Goal: Information Seeking & Learning: Compare options

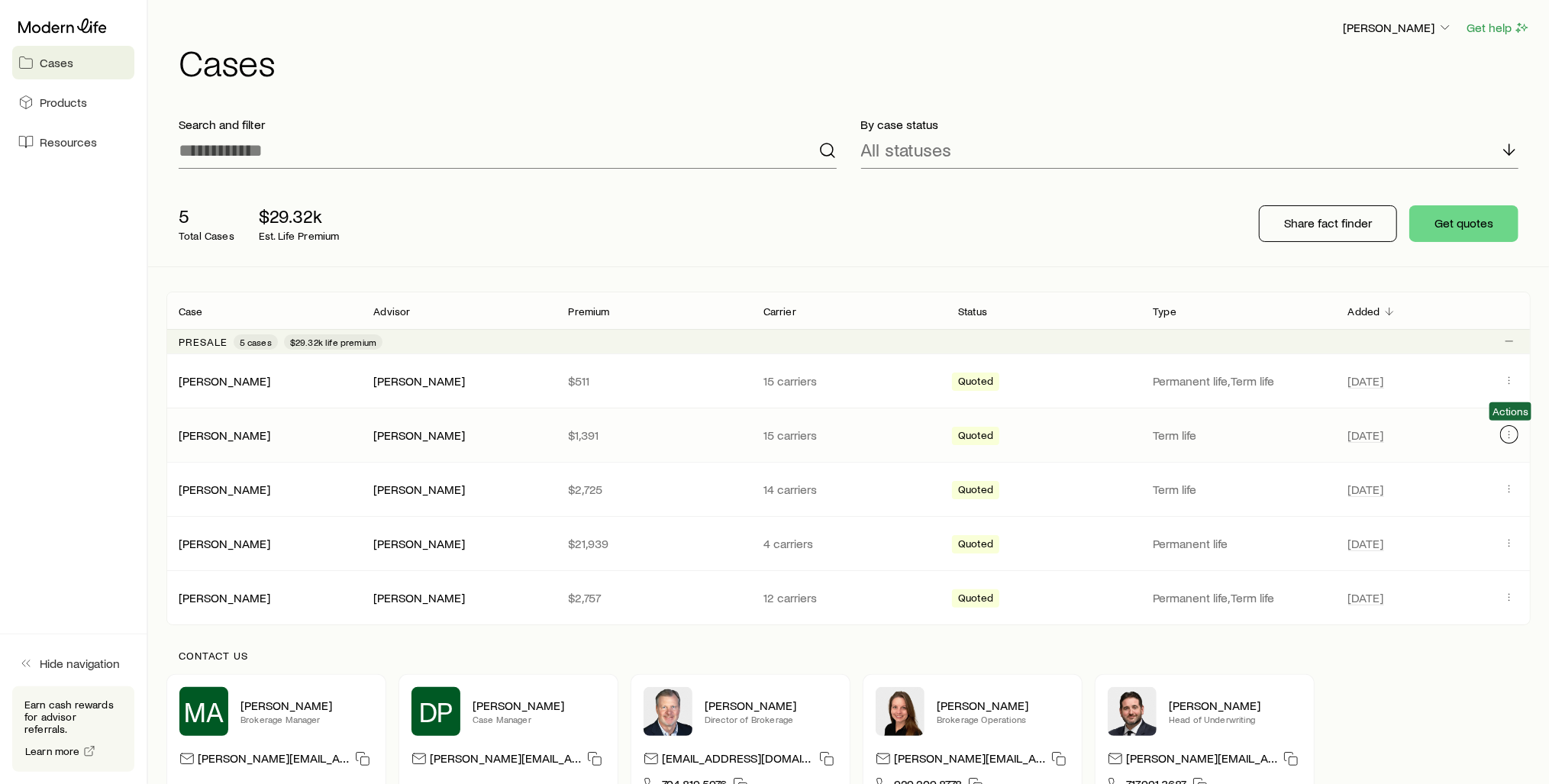
click at [1509, 433] on icon "Client cases" at bounding box center [1508, 434] width 12 height 12
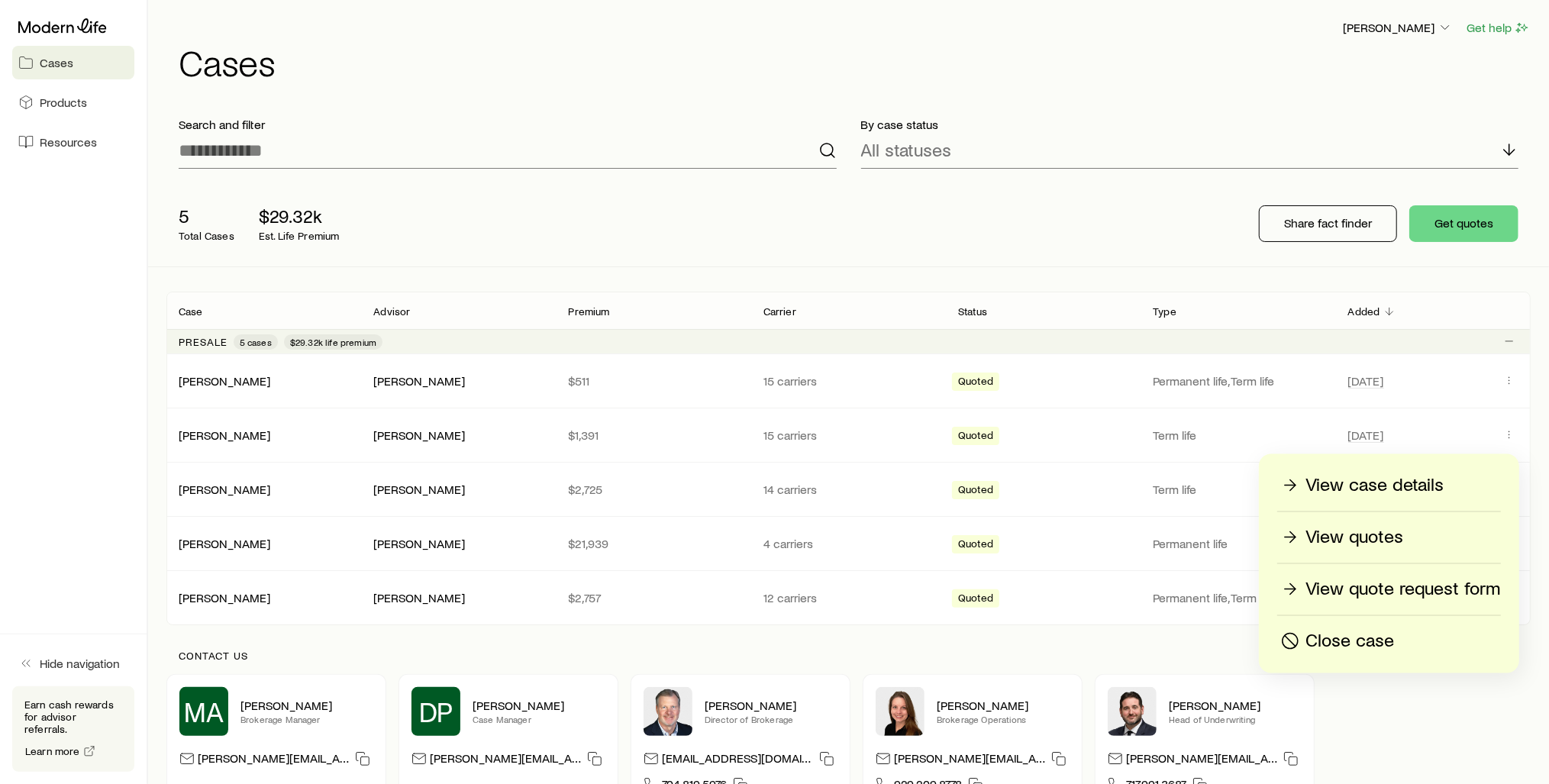
click at [1355, 489] on p "View case details" at bounding box center [1374, 485] width 139 height 24
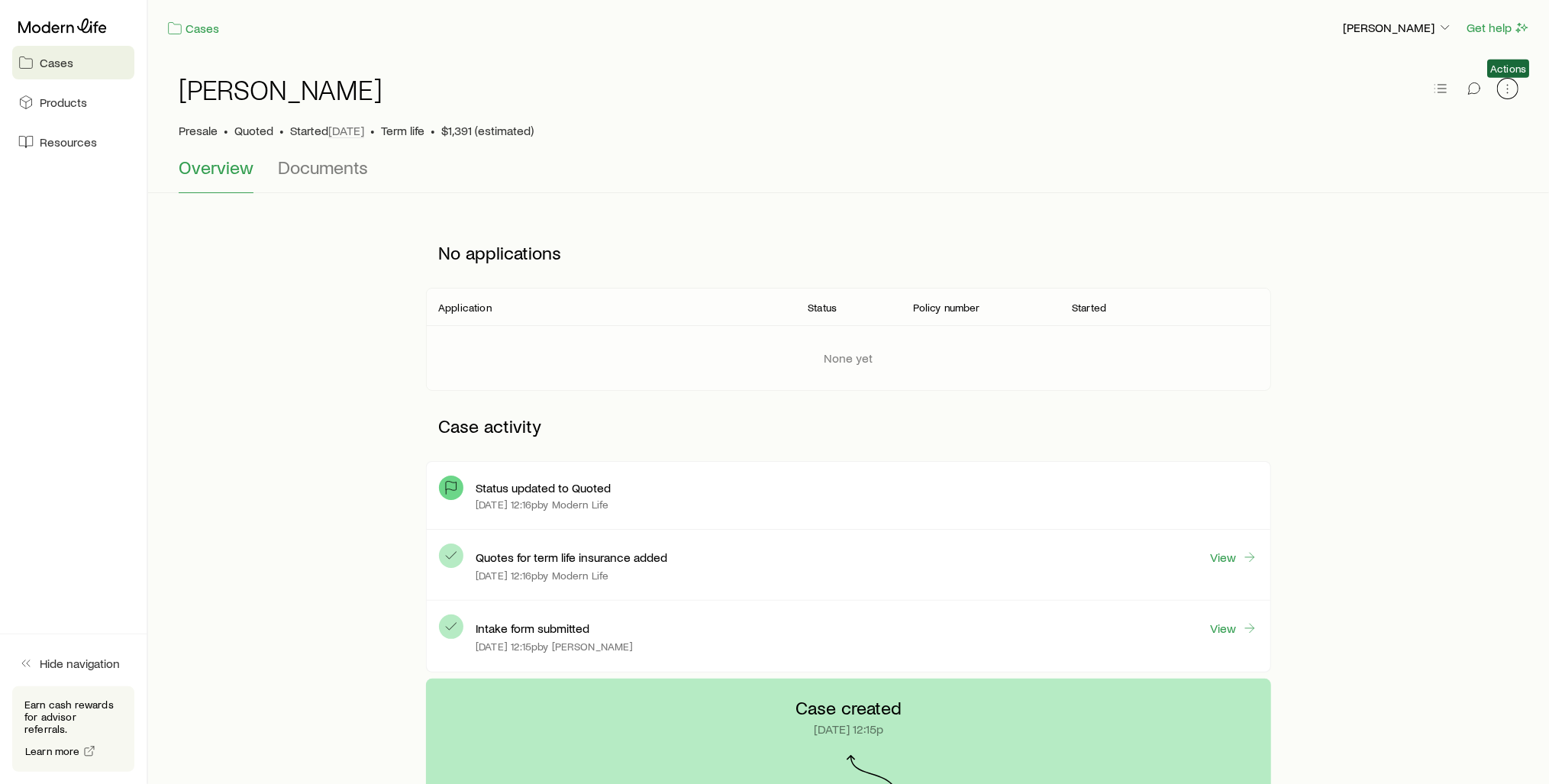
click at [1509, 83] on icon "button" at bounding box center [1507, 88] width 15 height 15
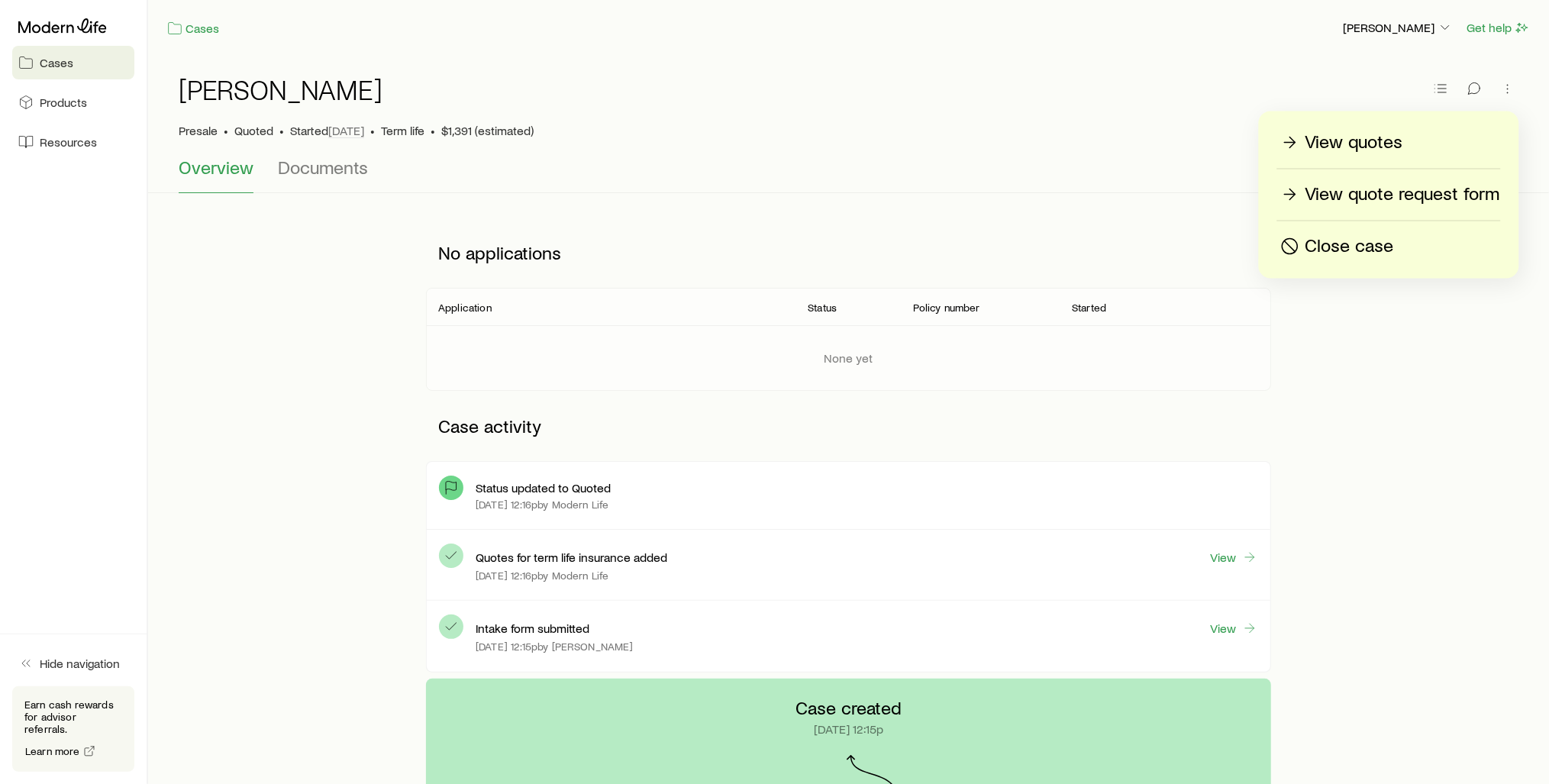
click at [1312, 143] on p "View quotes" at bounding box center [1354, 143] width 98 height 24
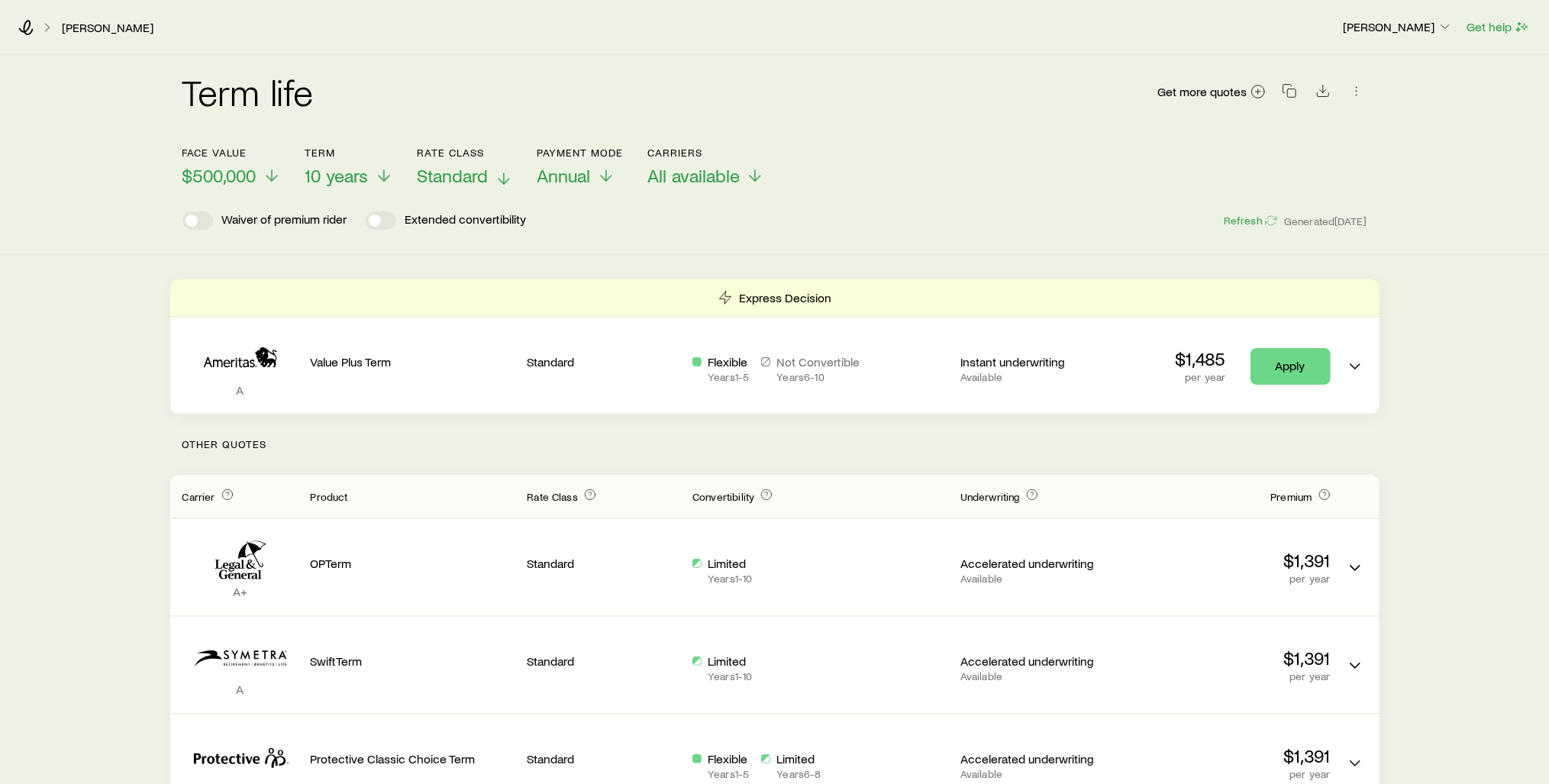
click at [467, 178] on span "Standard" at bounding box center [453, 176] width 71 height 21
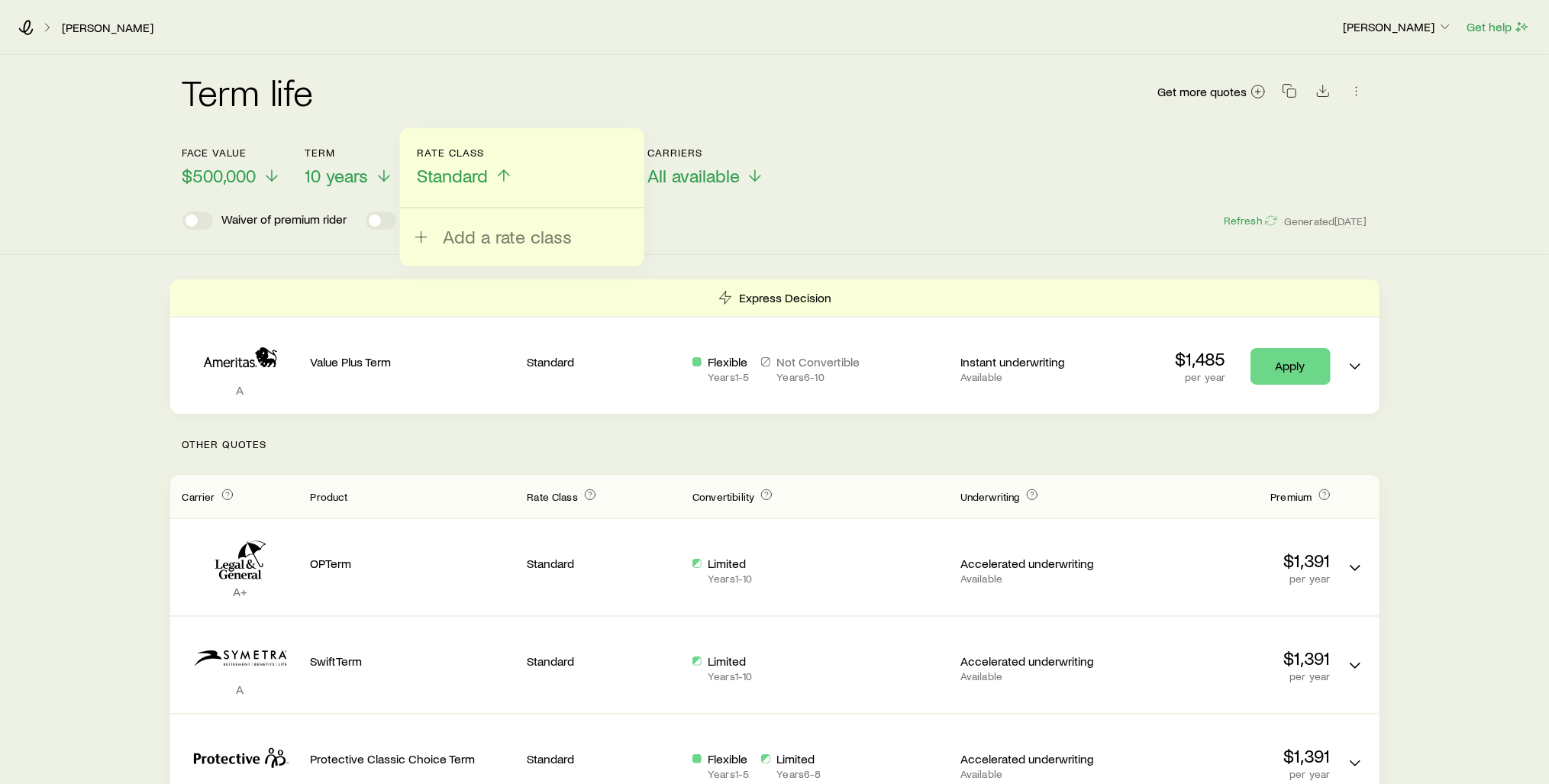
click at [409, 234] on div "Add a rate class" at bounding box center [523, 196] width 245 height 138
click at [417, 233] on icon at bounding box center [421, 236] width 19 height 19
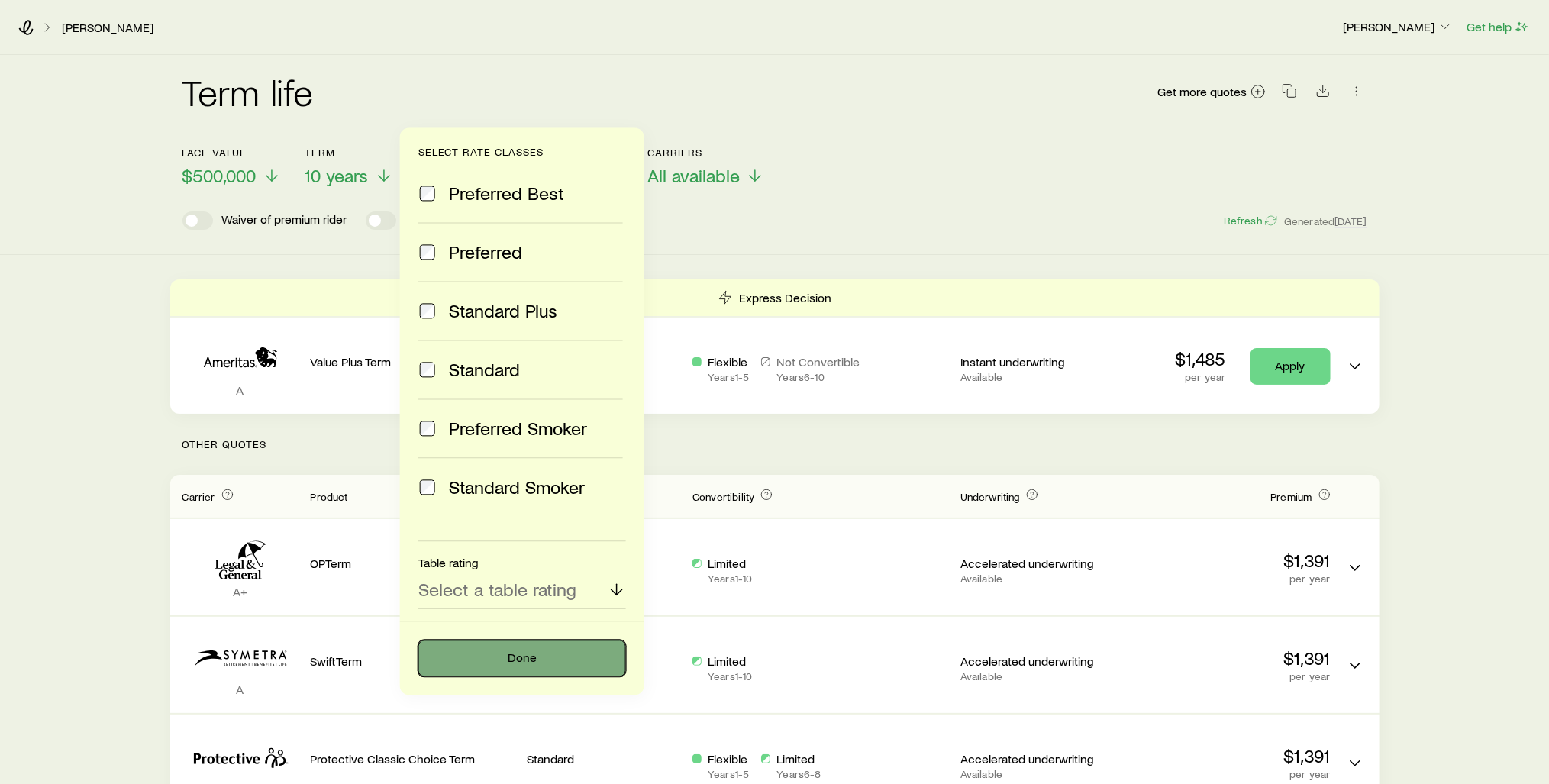
click at [536, 648] on button "Done" at bounding box center [522, 658] width 207 height 36
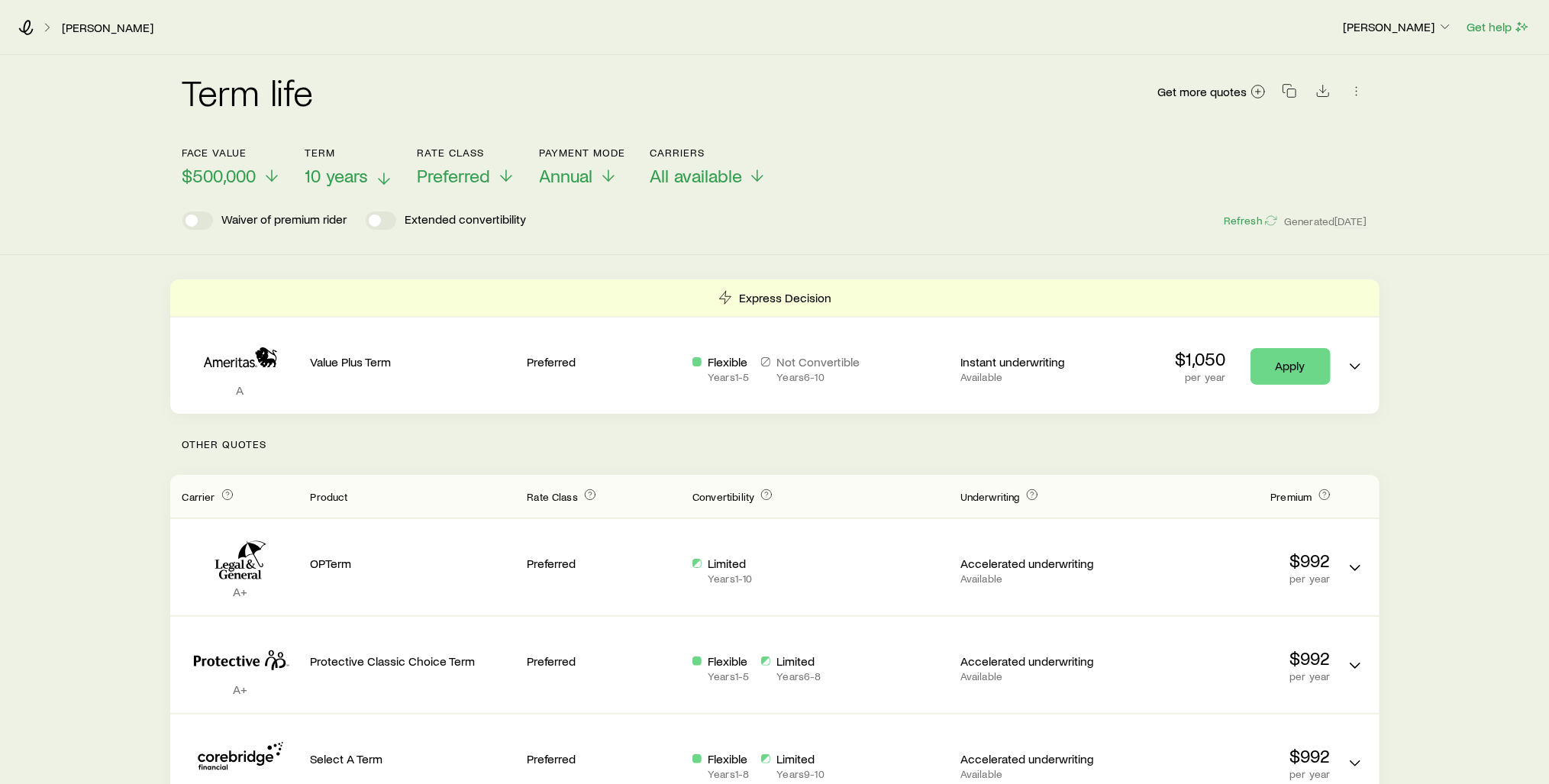
click at [363, 178] on span "10 years" at bounding box center [337, 176] width 63 height 21
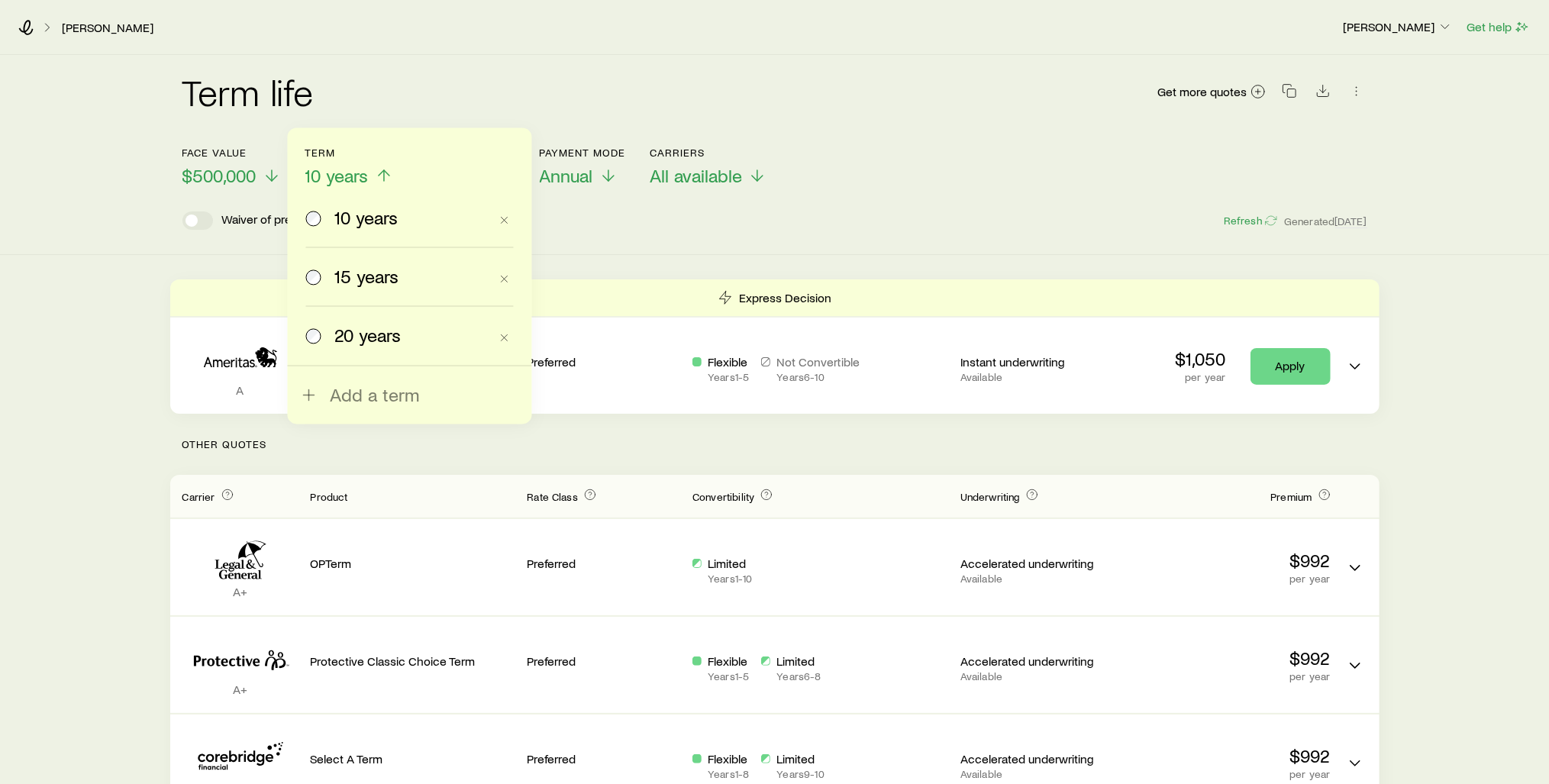
click at [373, 269] on span "15 years" at bounding box center [367, 276] width 64 height 21
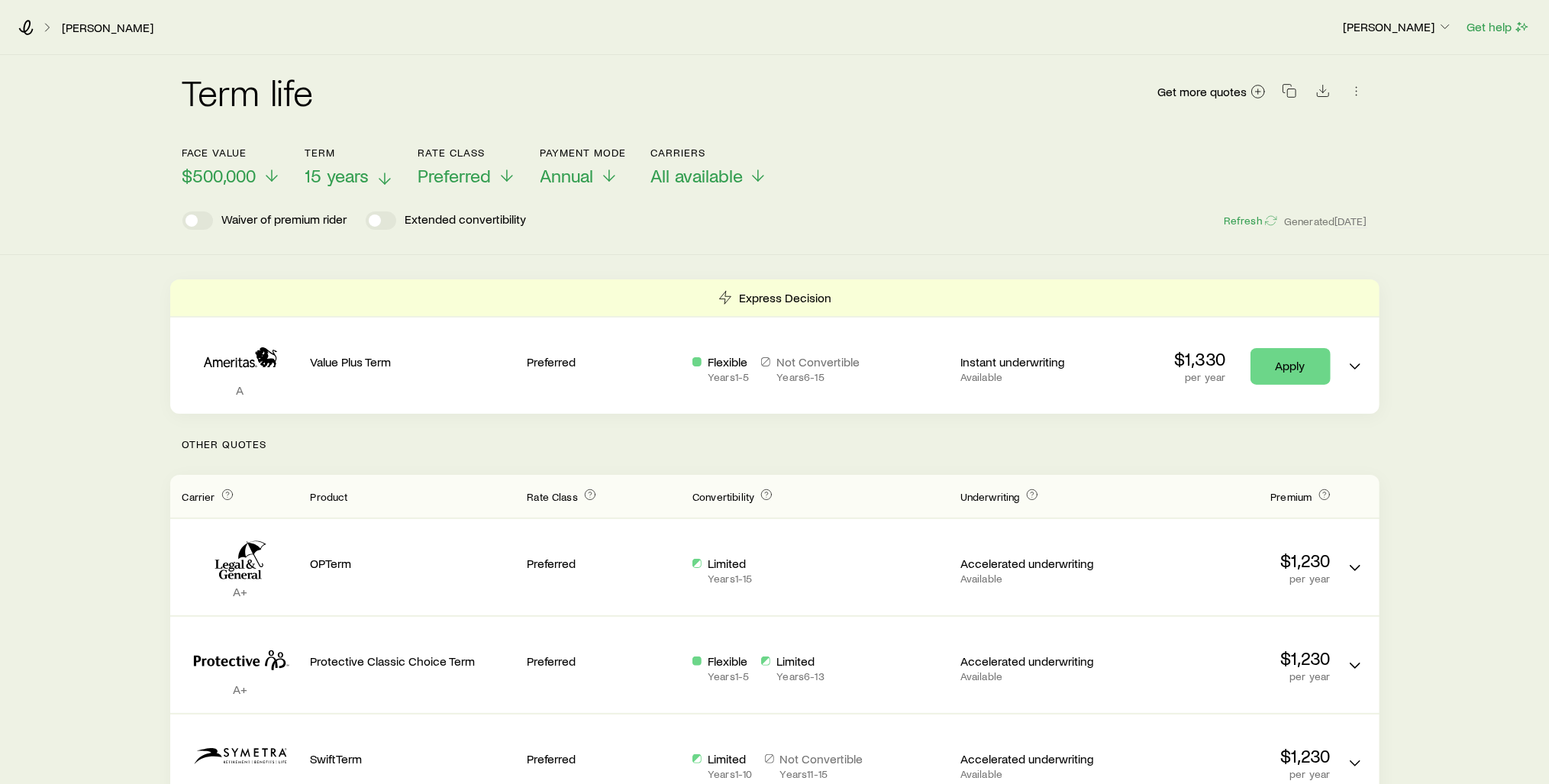
click at [361, 176] on span "15 years" at bounding box center [337, 176] width 64 height 21
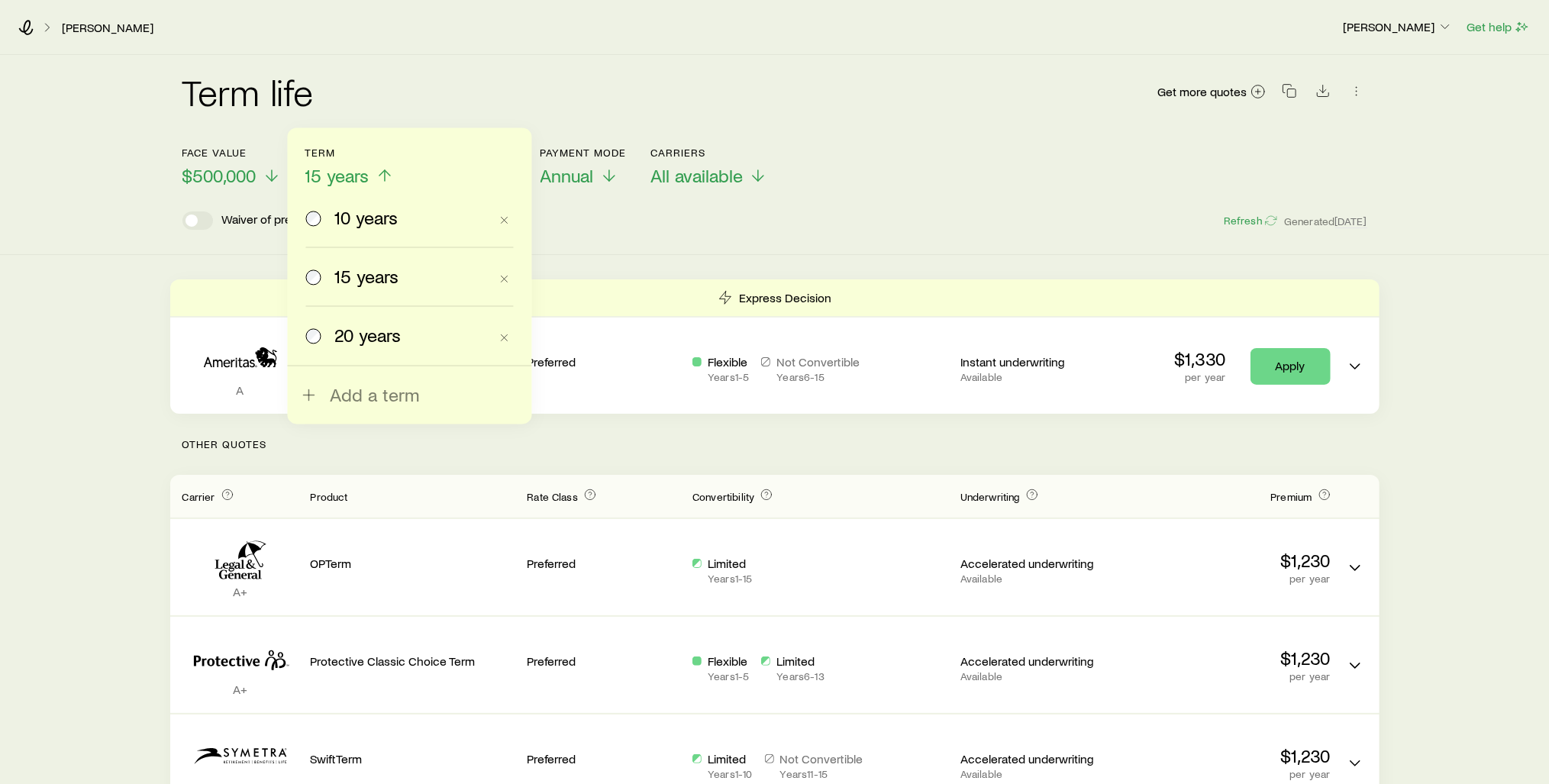
click at [348, 337] on span "20 years" at bounding box center [369, 334] width 66 height 21
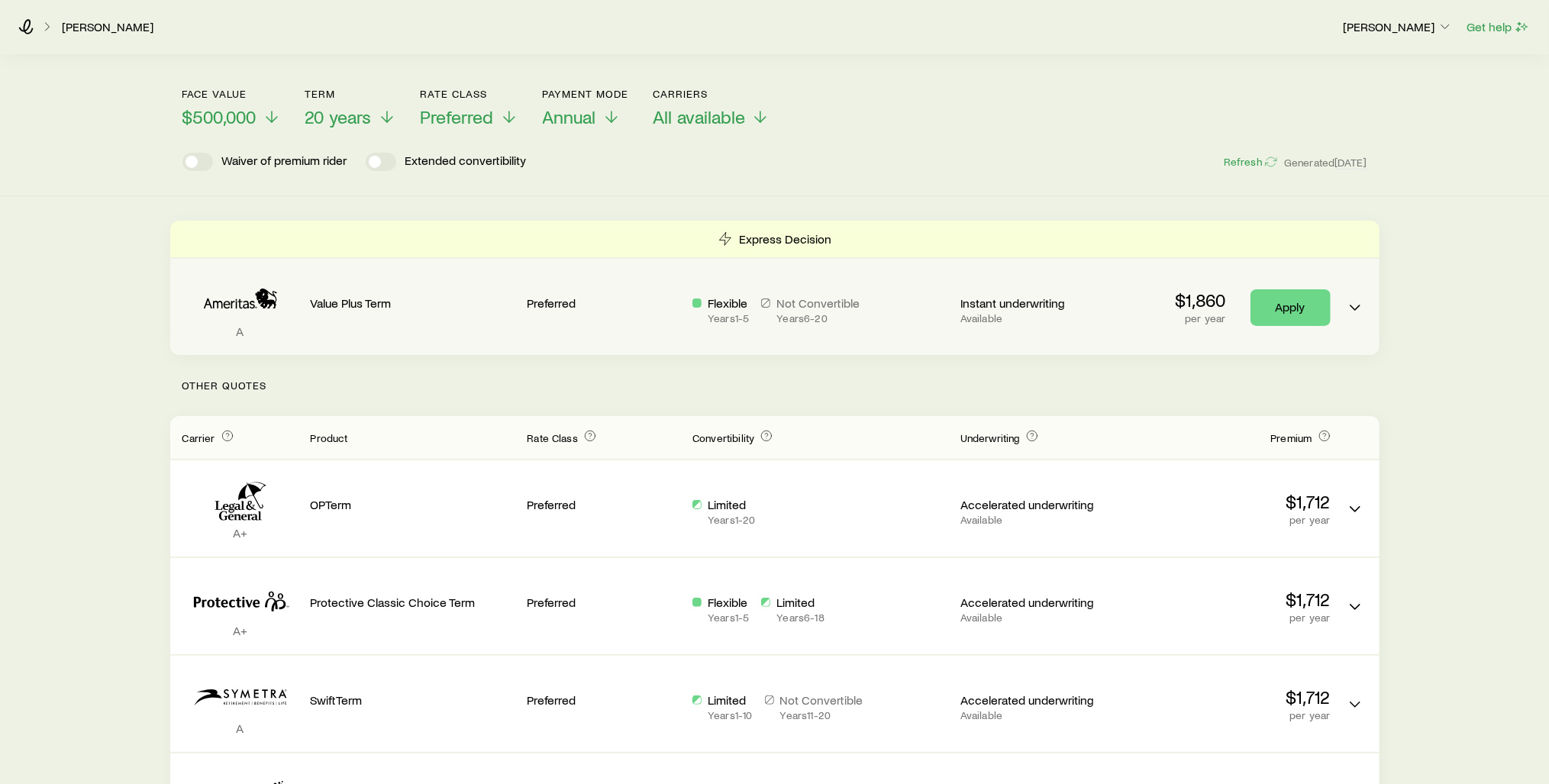
scroll to position [61, 0]
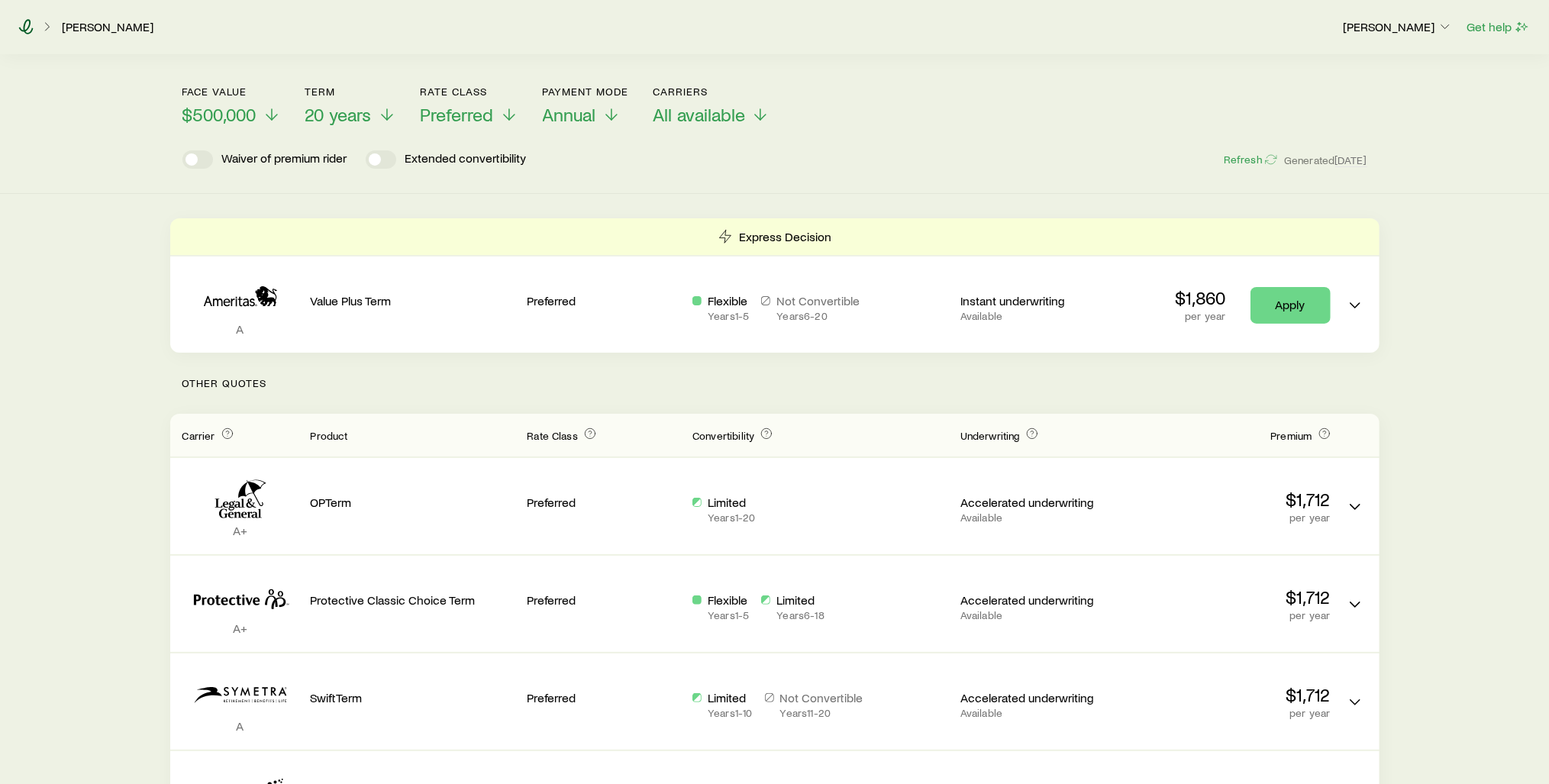
click at [24, 26] on icon at bounding box center [27, 27] width 15 height 15
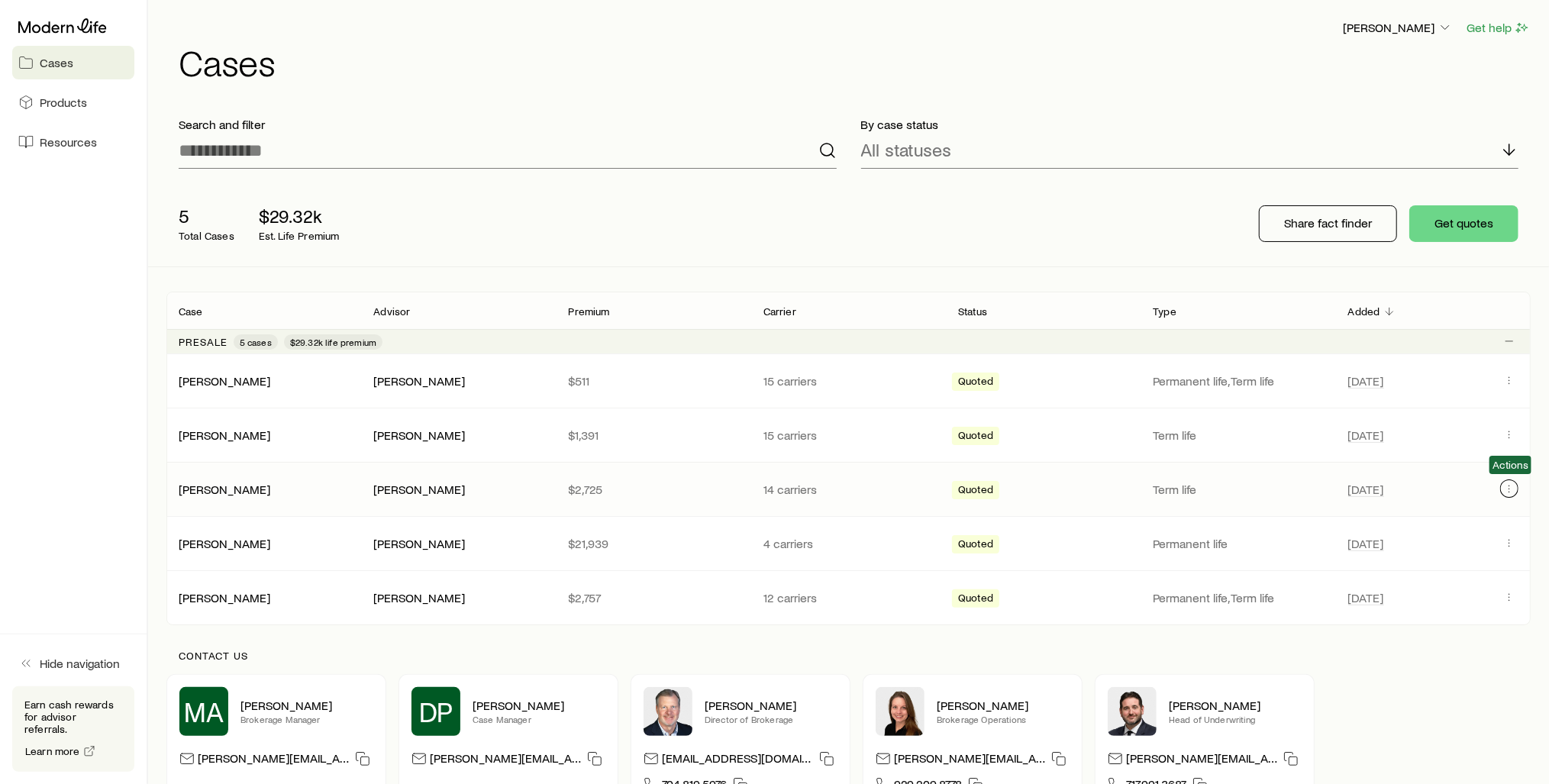
click at [1508, 487] on icon "Client cases" at bounding box center [1508, 488] width 12 height 12
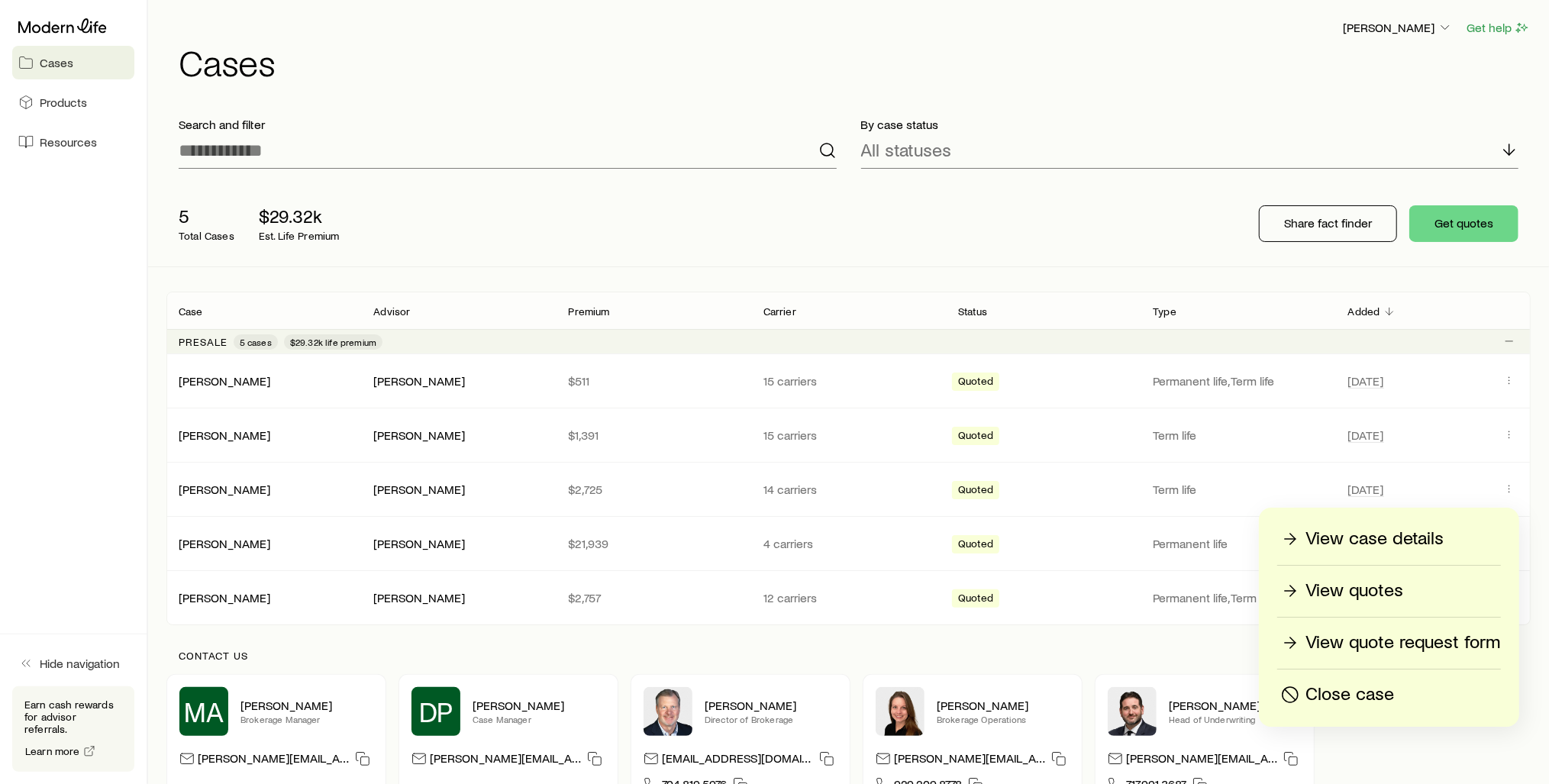
click at [1376, 541] on p "View case details" at bounding box center [1374, 539] width 139 height 24
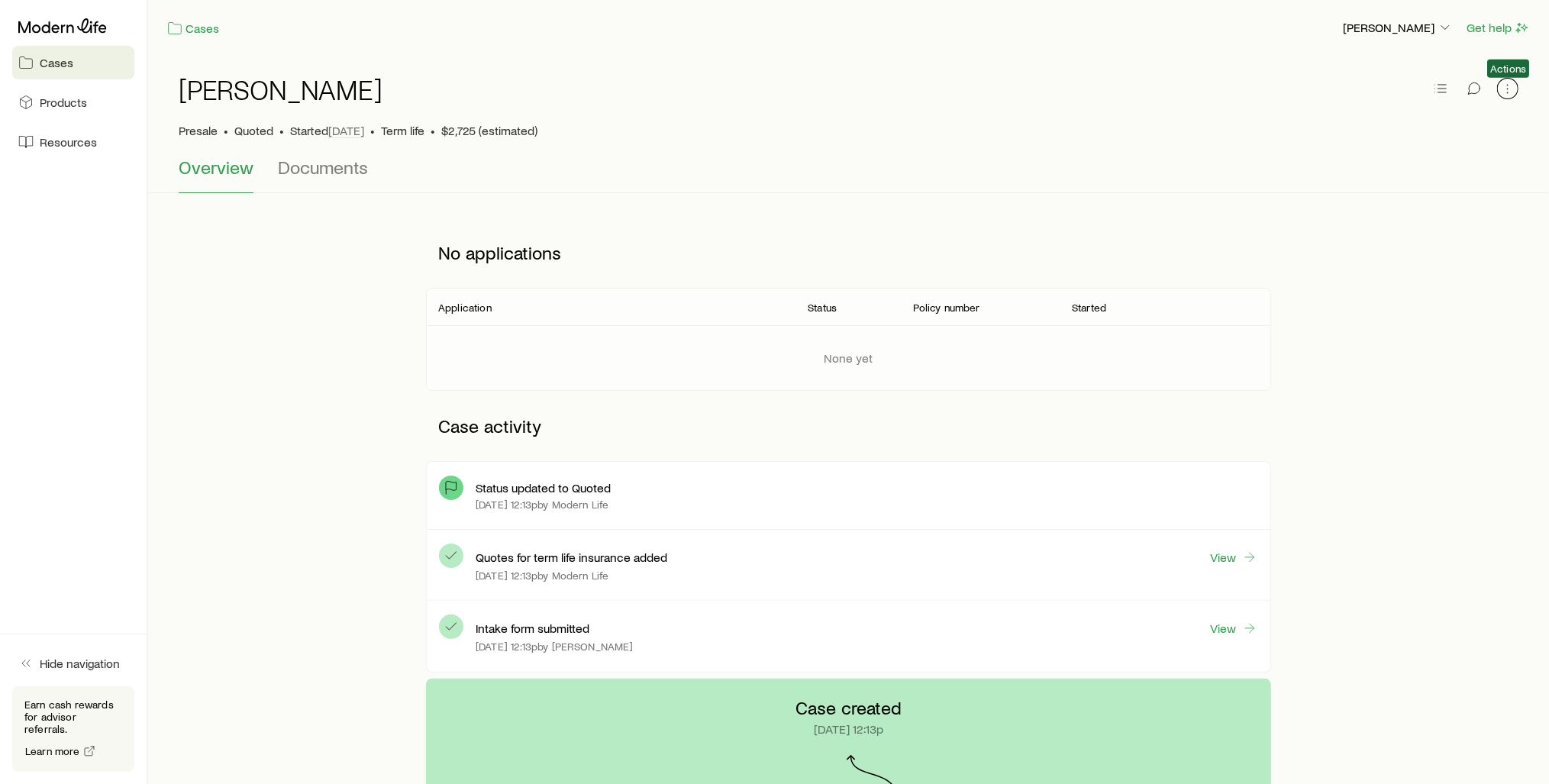
click at [1511, 91] on icon "button" at bounding box center [1507, 88] width 15 height 15
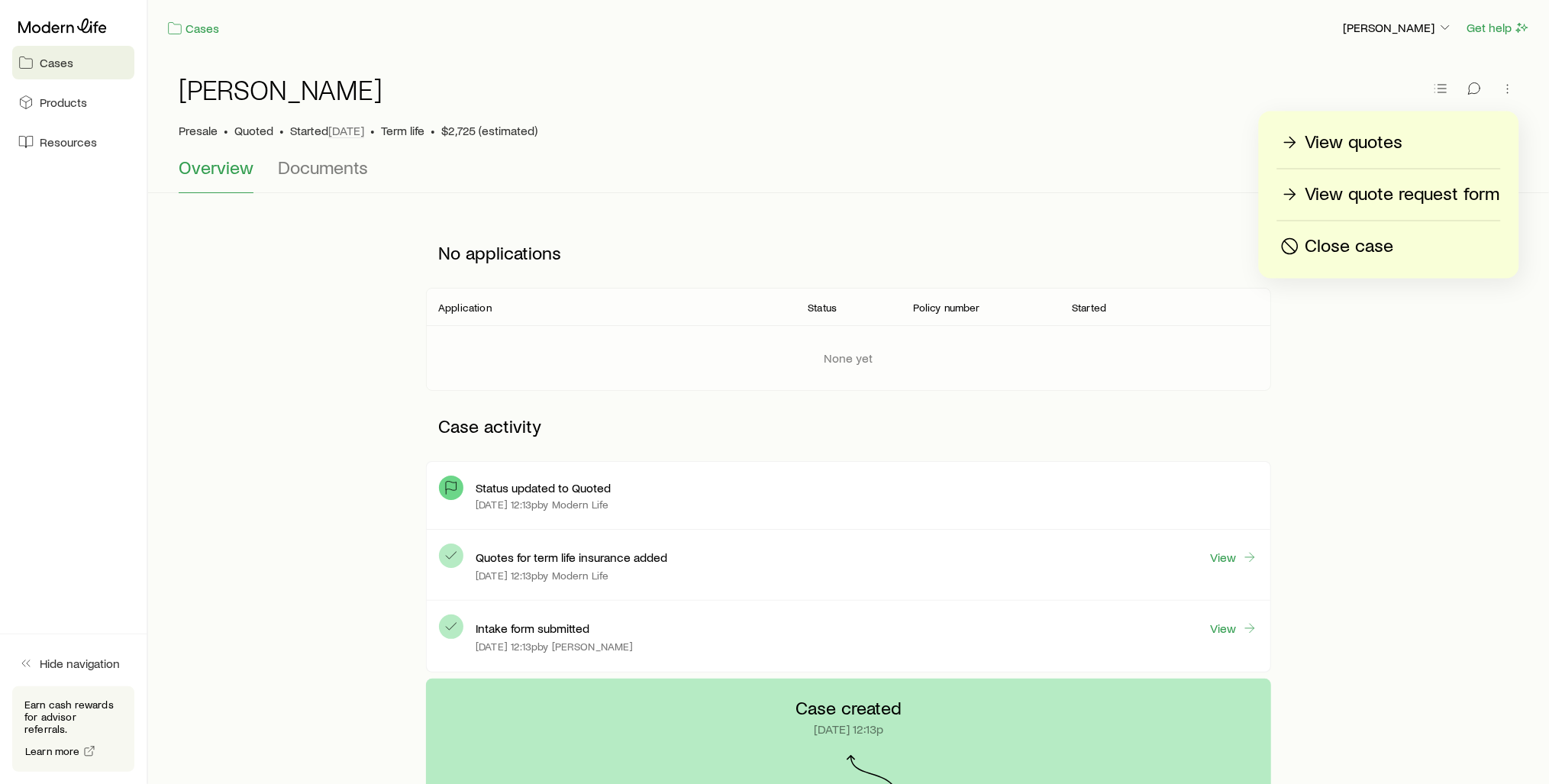
click at [1343, 145] on p "View quotes" at bounding box center [1354, 143] width 98 height 24
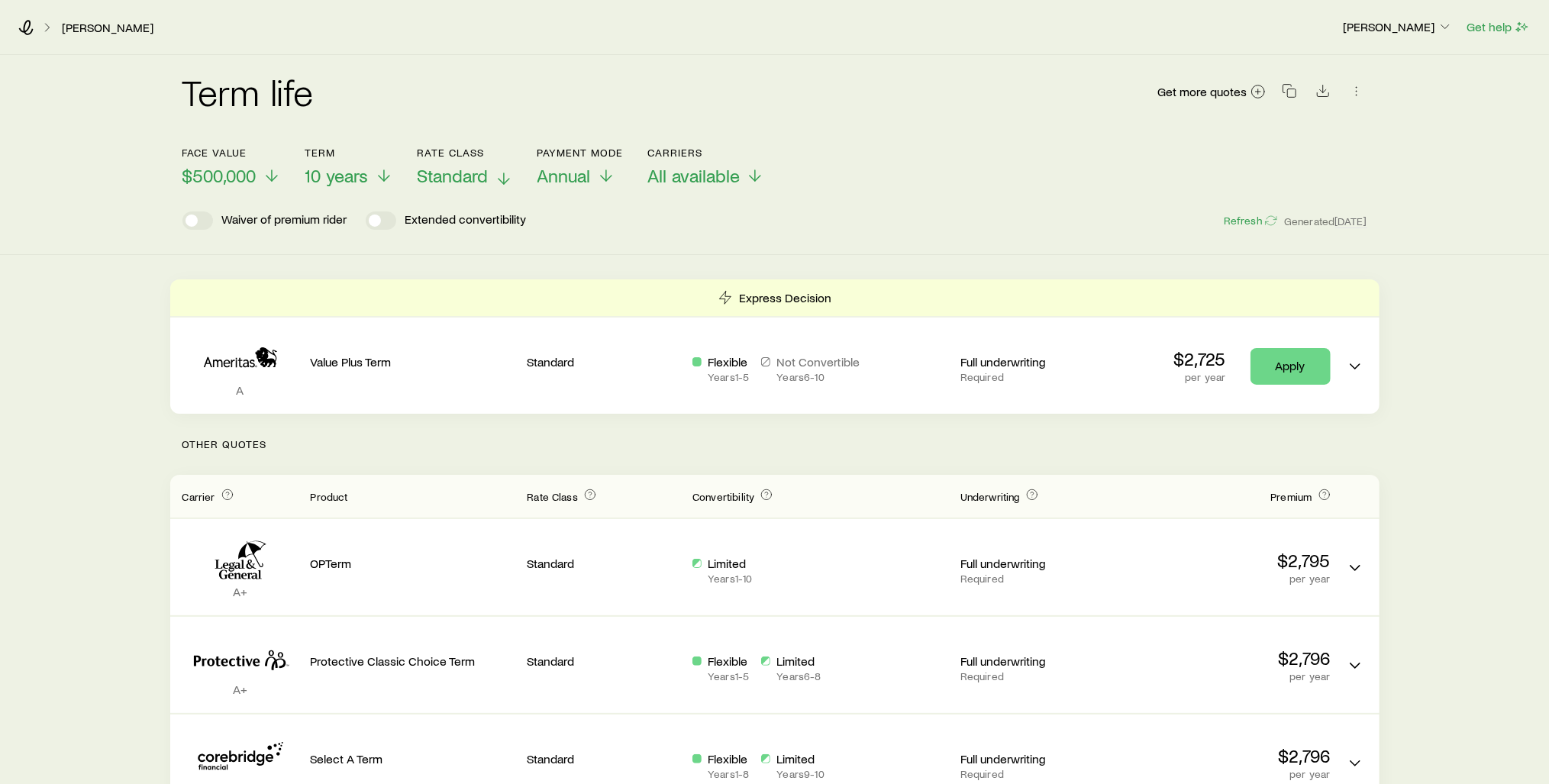
click at [435, 177] on span "Standard" at bounding box center [453, 176] width 71 height 21
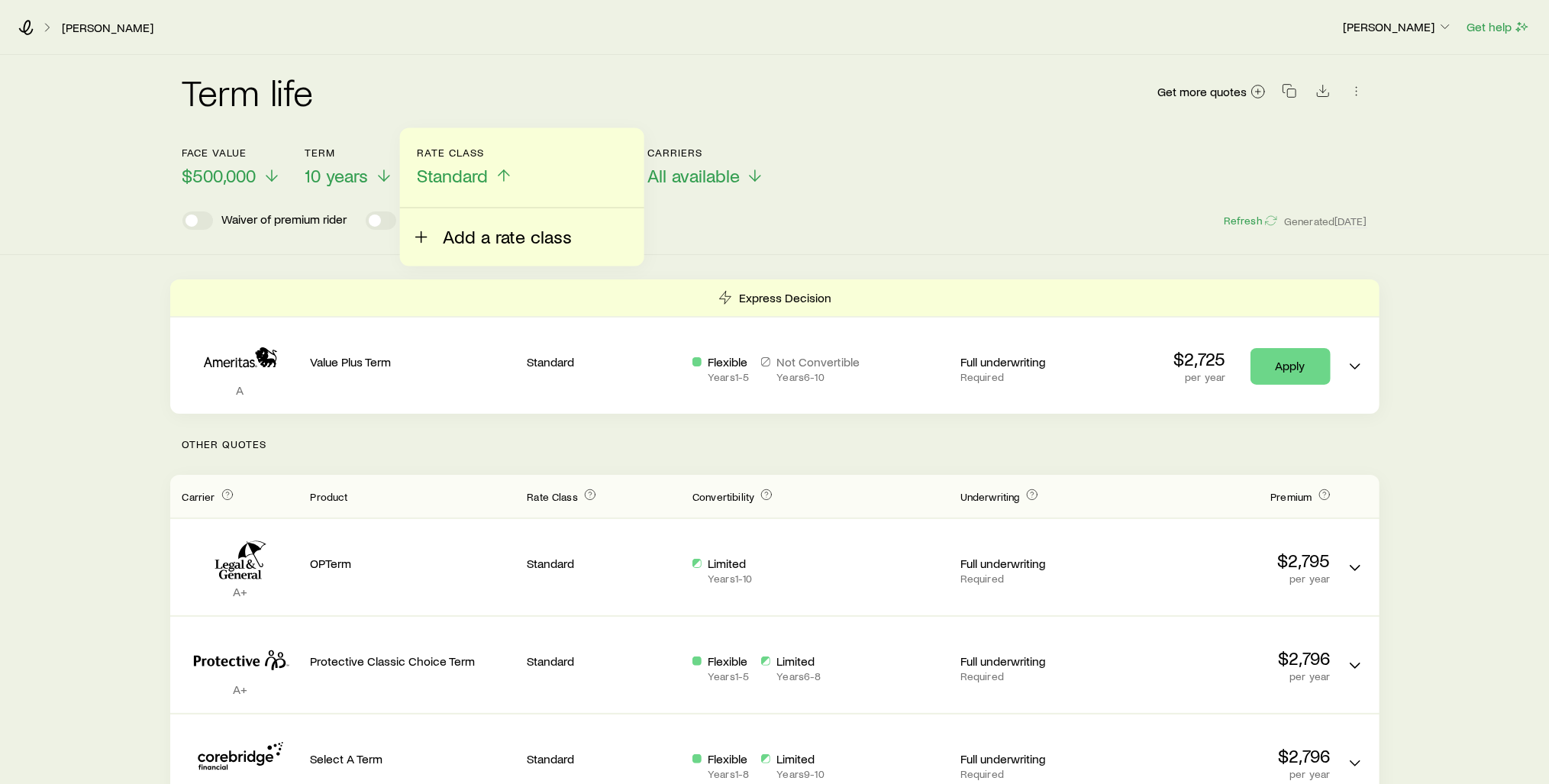
click at [461, 235] on span "Add a rate class" at bounding box center [506, 236] width 129 height 21
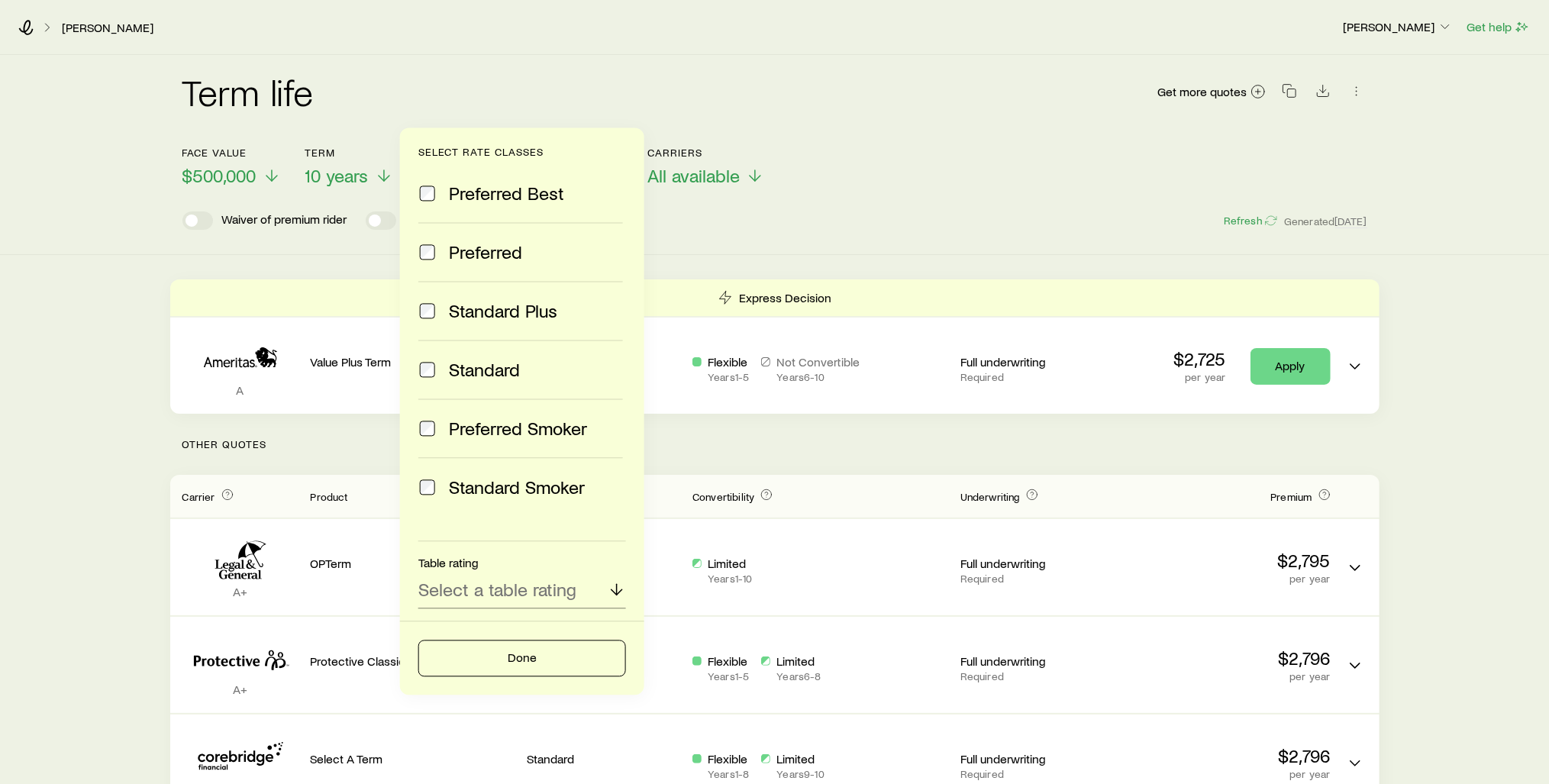
click at [460, 249] on span "Preferred" at bounding box center [485, 252] width 73 height 21
click at [552, 663] on button "Done" at bounding box center [522, 658] width 207 height 36
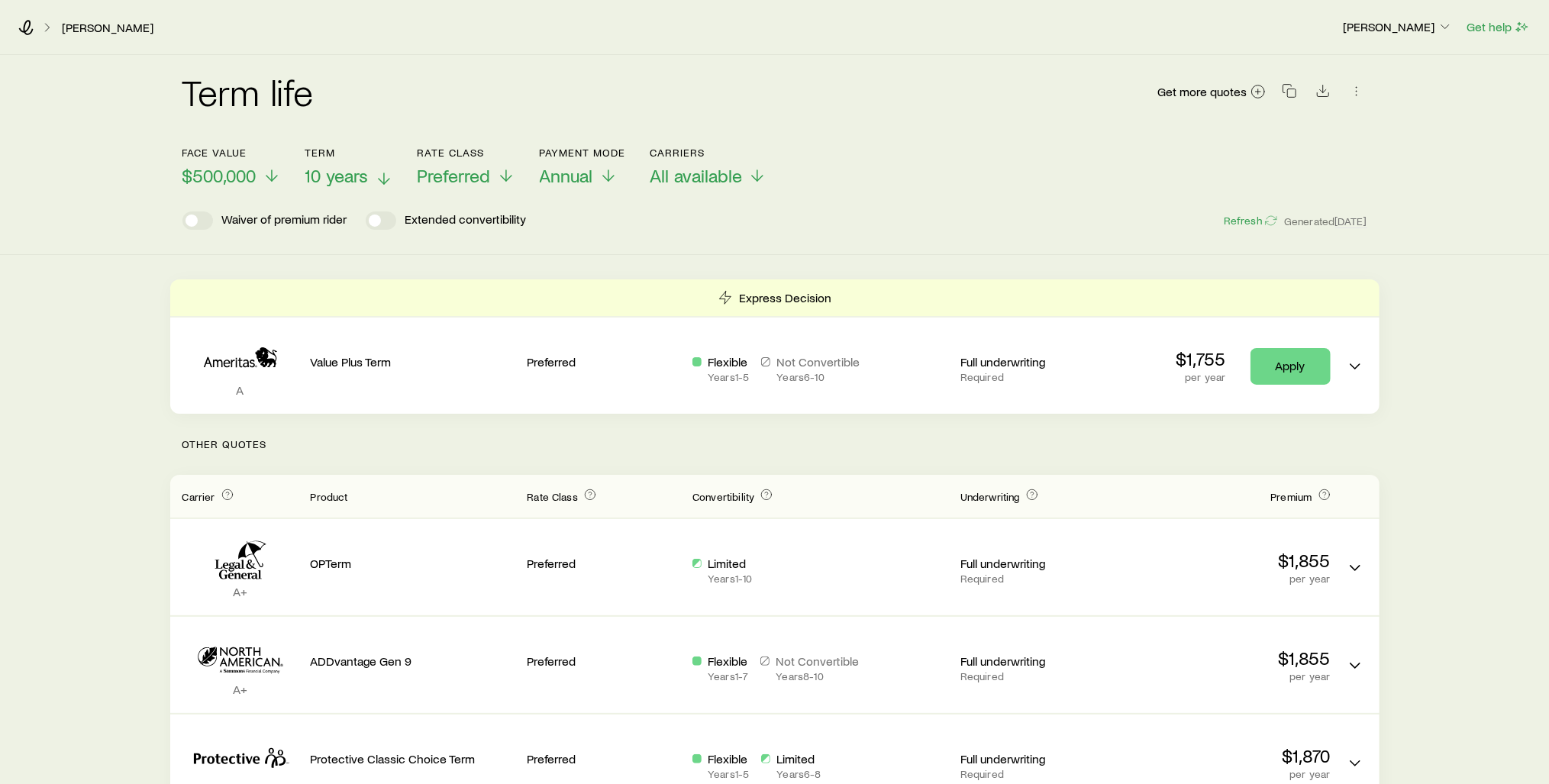
click at [344, 178] on span "10 years" at bounding box center [337, 176] width 63 height 21
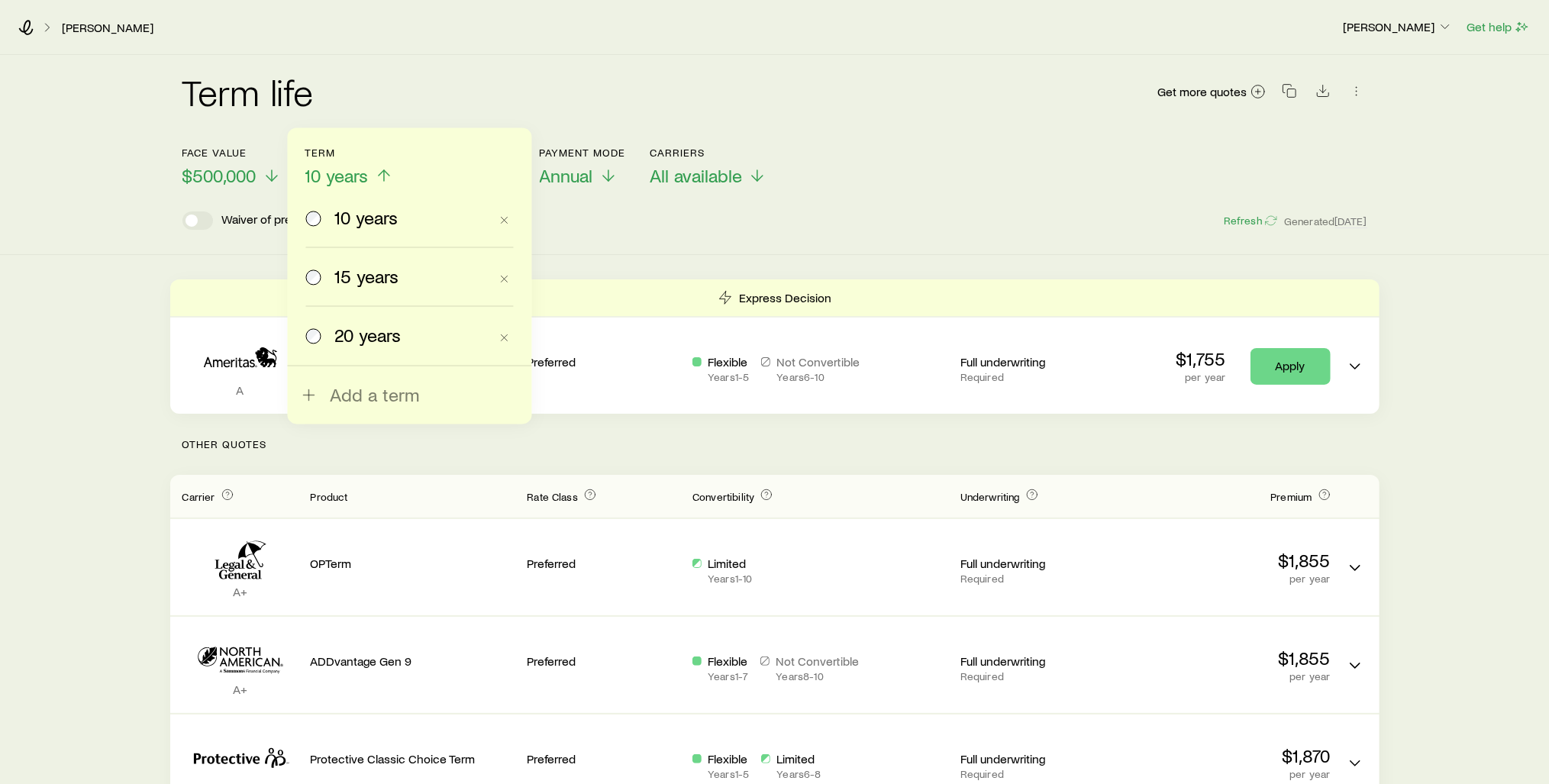
click at [344, 279] on span "15 years" at bounding box center [367, 276] width 64 height 21
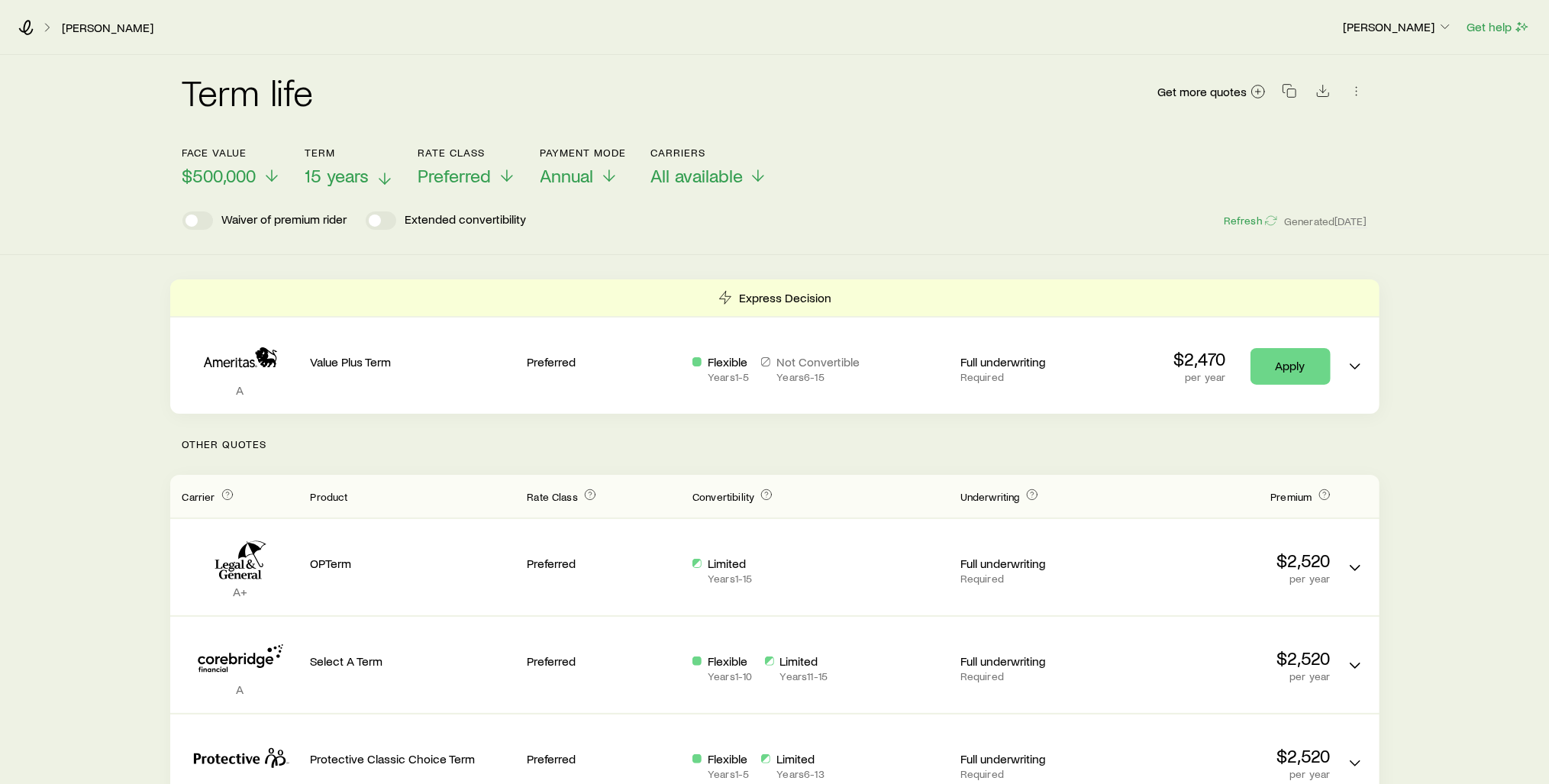
click at [337, 168] on span "15 years" at bounding box center [337, 176] width 64 height 21
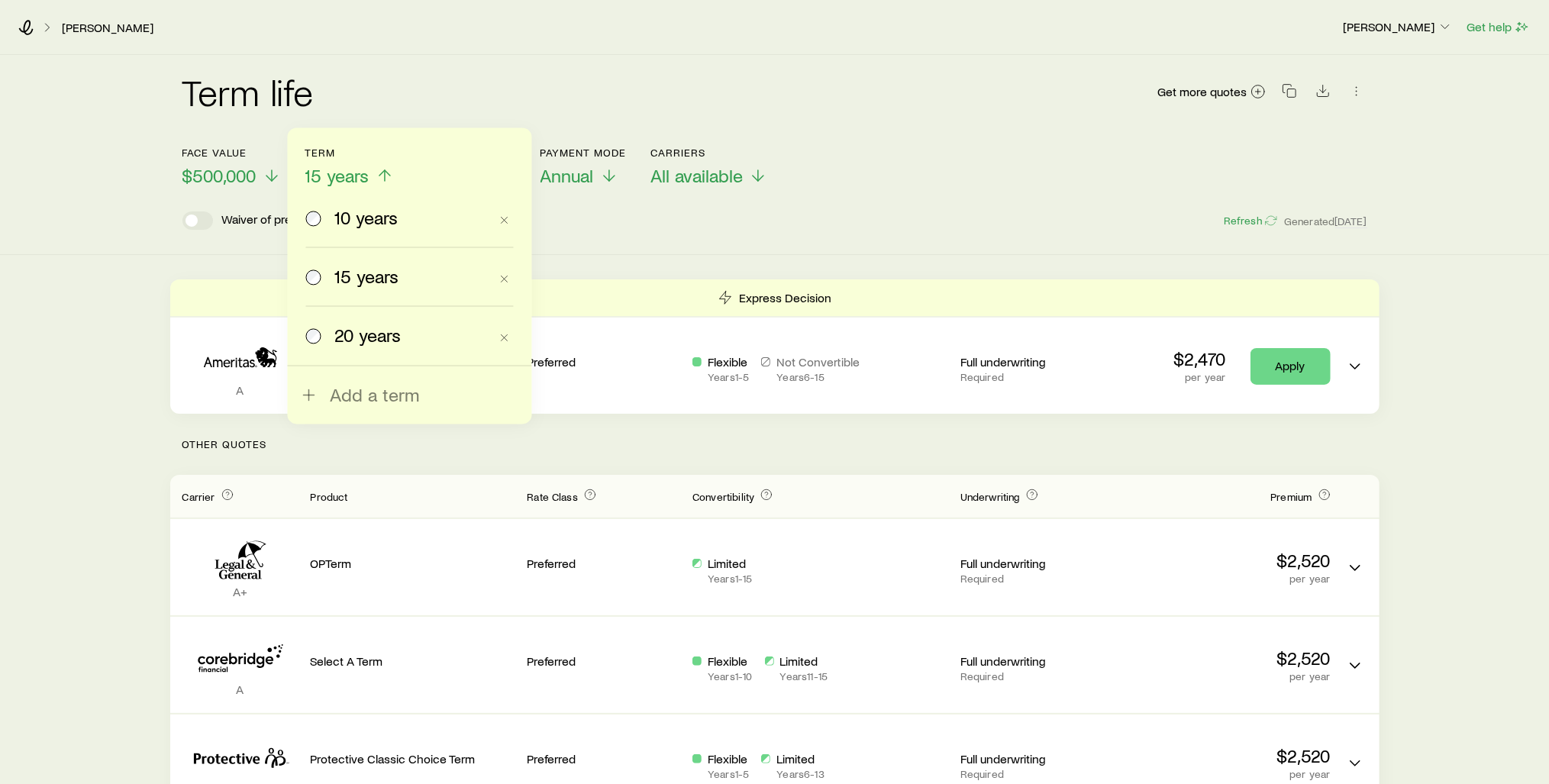
click at [345, 326] on span "20 years" at bounding box center [369, 334] width 66 height 21
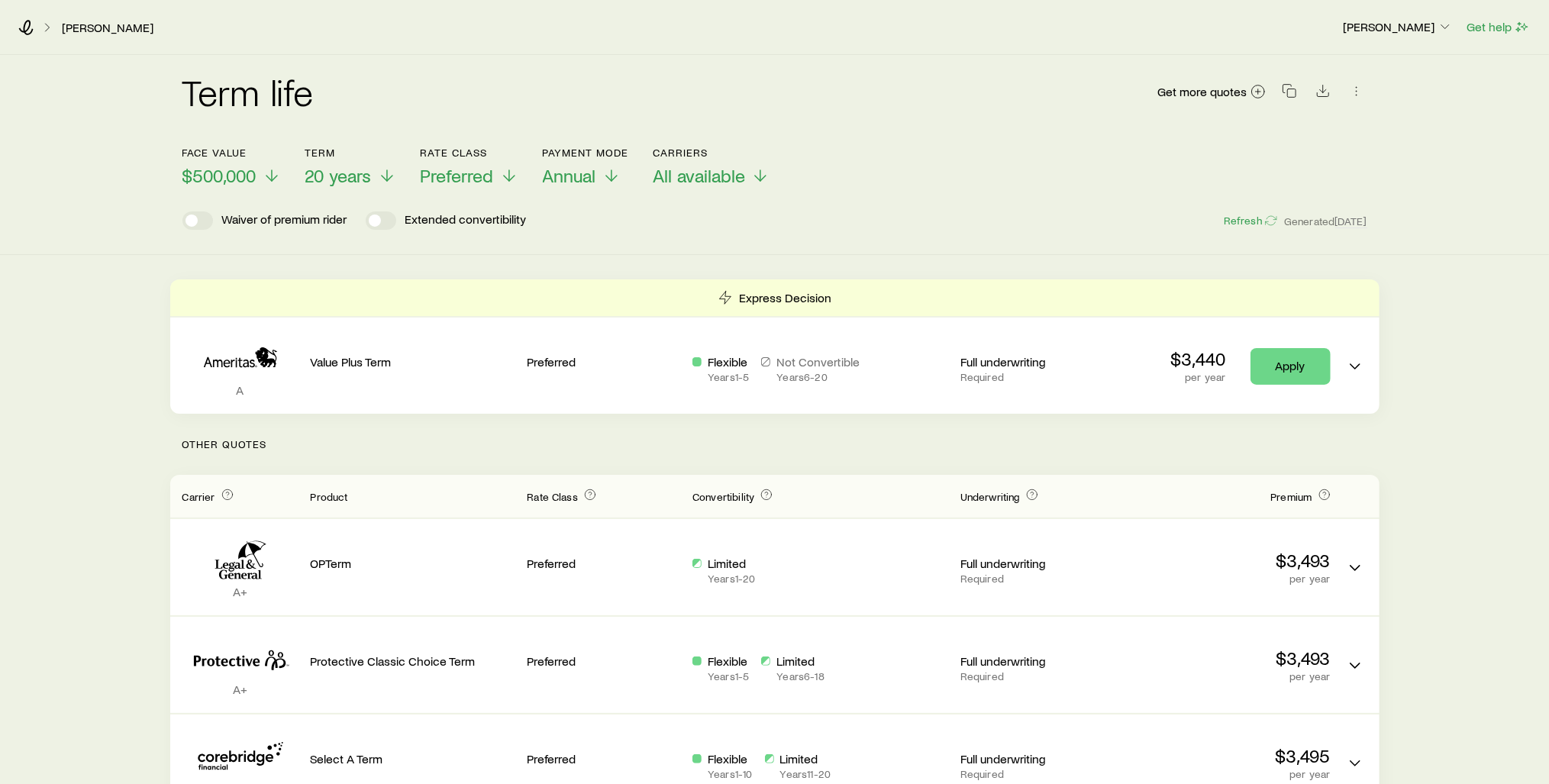
click at [495, 79] on div "Term life Get more quotes" at bounding box center [774, 100] width 1184 height 55
click at [686, 66] on div "Term life Get more quotes" at bounding box center [774, 100] width 1184 height 92
